Goal: Find specific page/section: Find specific page/section

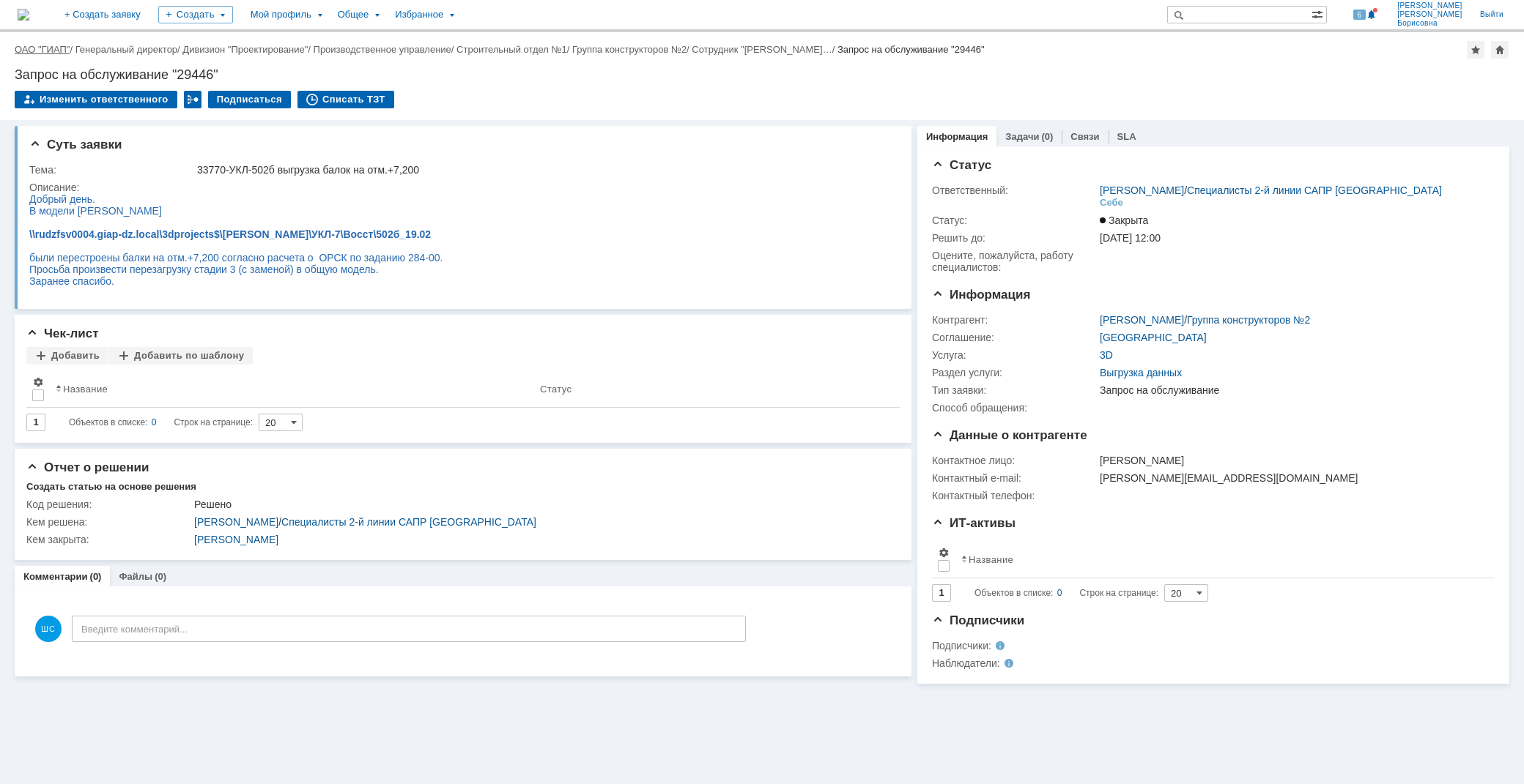
click at [44, 51] on link "ОАО "ГИАП"" at bounding box center [42, 50] width 55 height 11
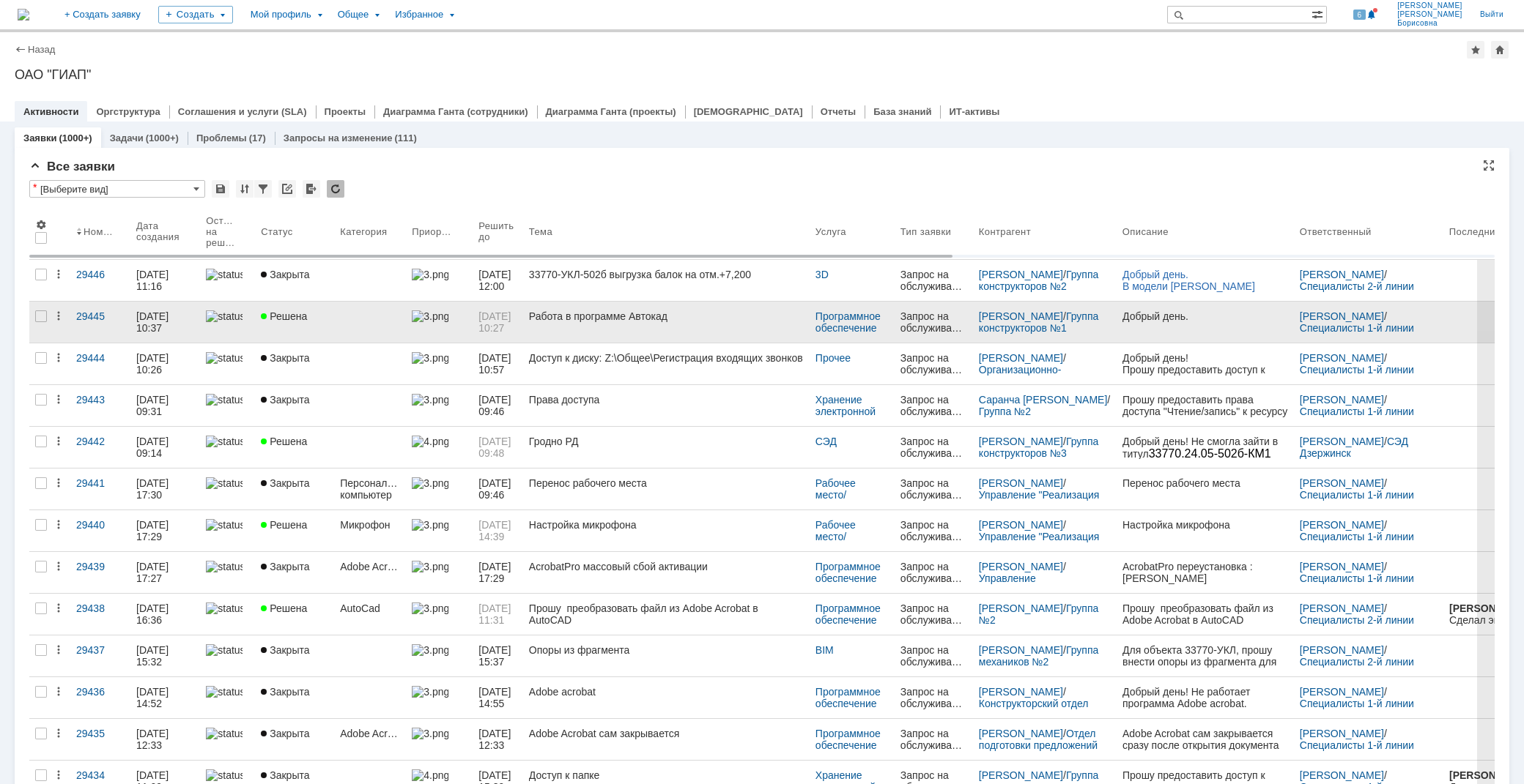
click at [646, 323] on link "Работа в программе Автокад" at bounding box center [666, 322] width 287 height 41
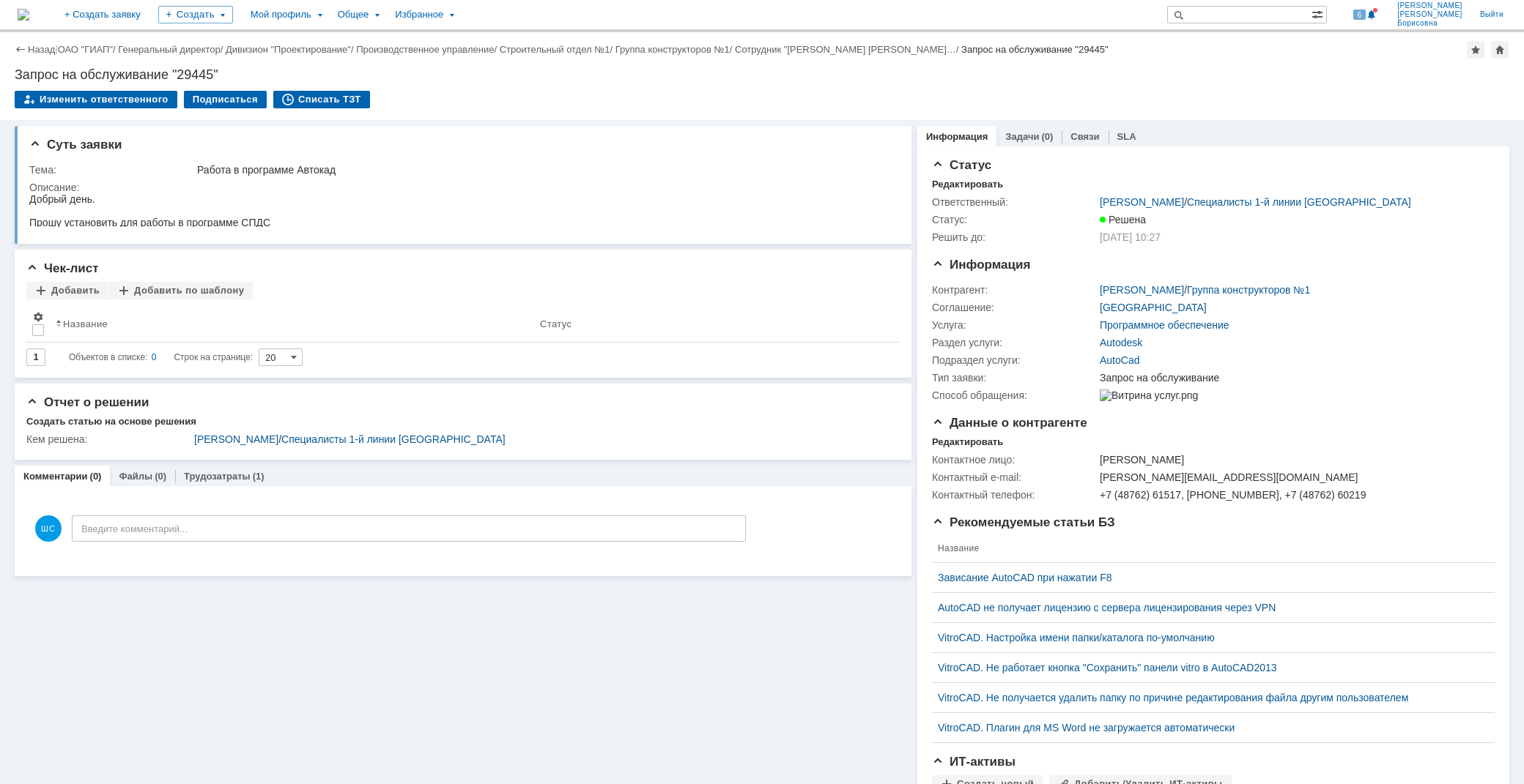
click at [35, 54] on div "Назад | ОАО "ГИАП" / Генеральный директор / Дивизион "Проектирование" / Произво…" at bounding box center [762, 49] width 1495 height 18
click at [35, 50] on link "Назад" at bounding box center [41, 50] width 27 height 11
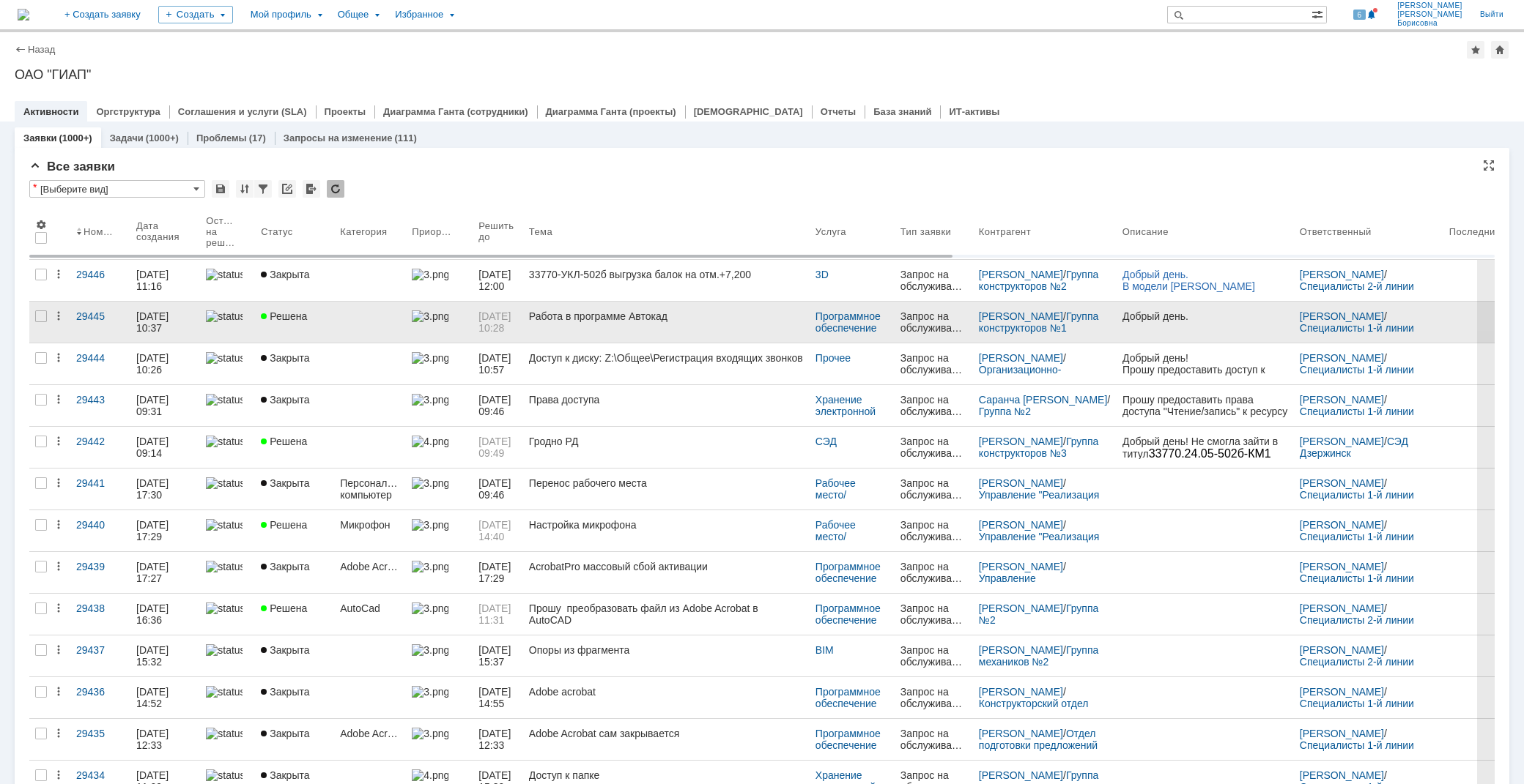
click at [609, 317] on div "Работа в программе Автокад" at bounding box center [665, 316] width 275 height 11
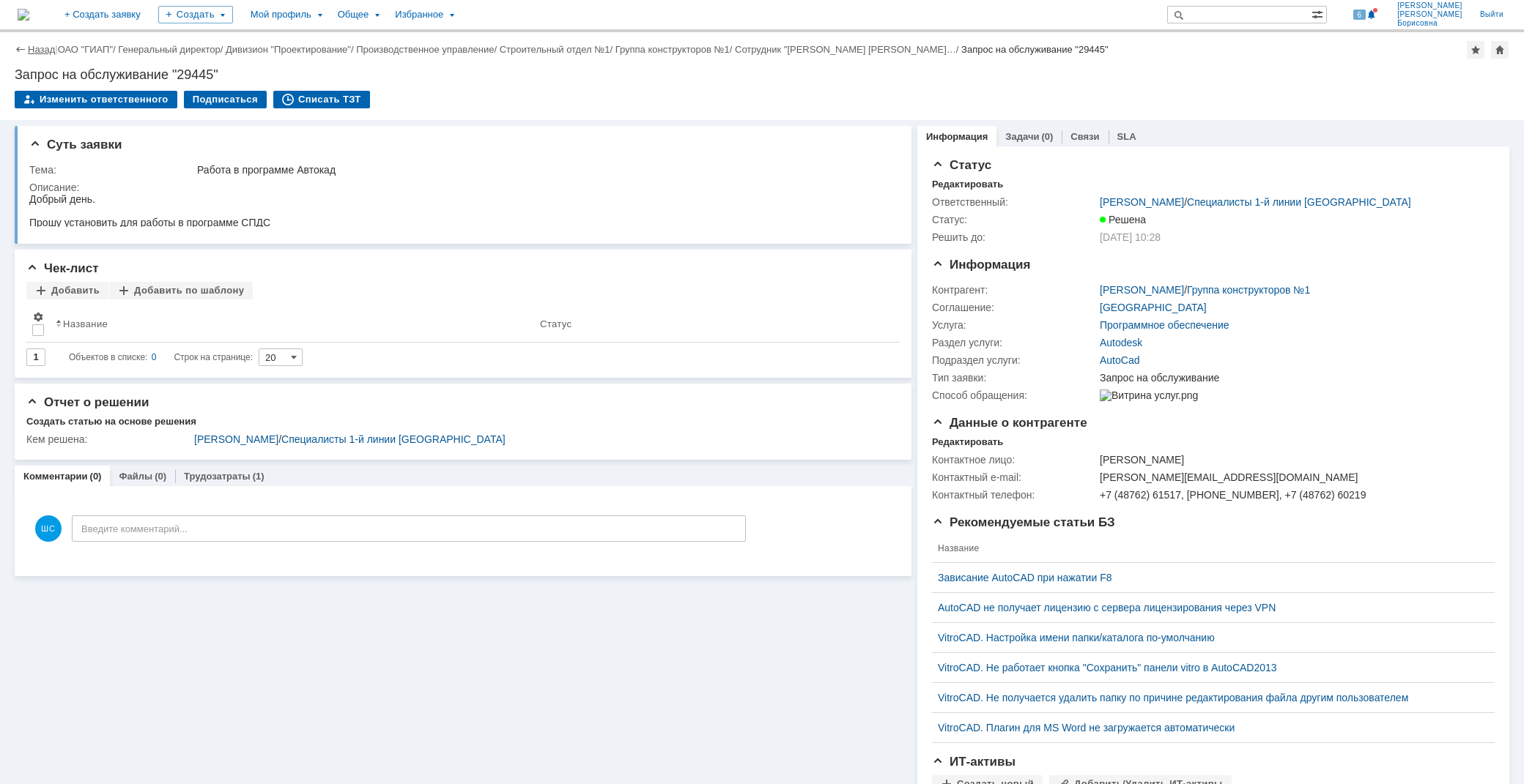
click at [35, 48] on link "Назад" at bounding box center [41, 50] width 27 height 11
